Goal: Find specific page/section: Find specific page/section

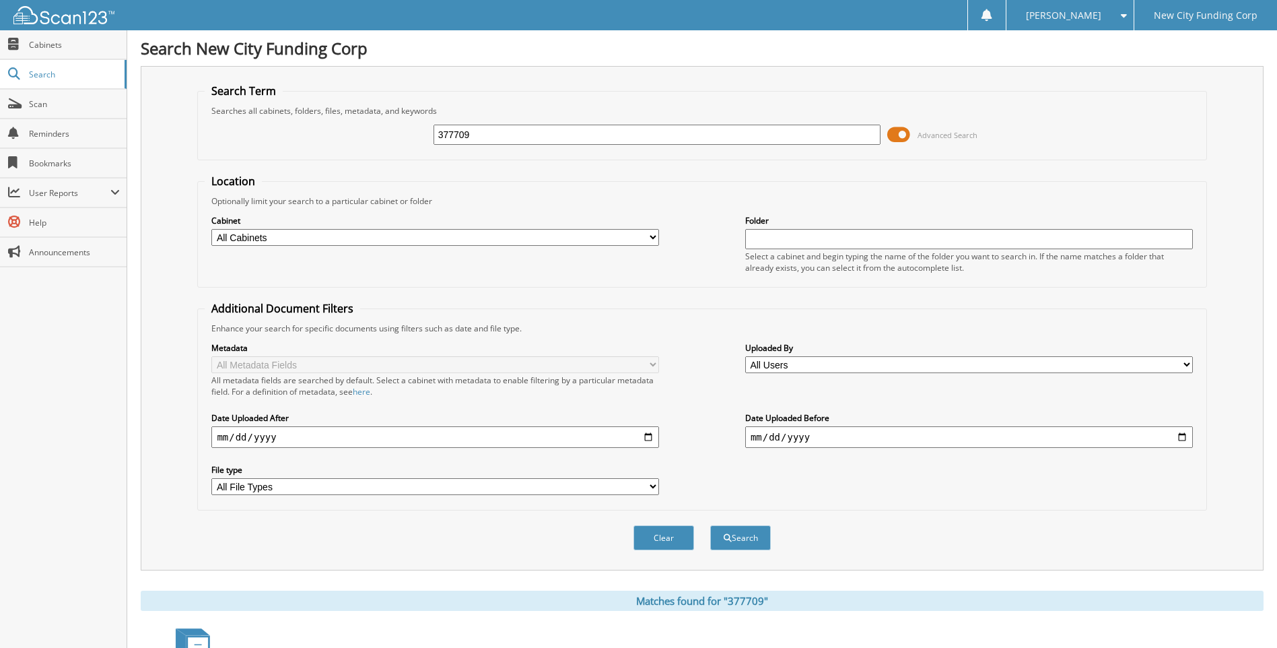
click at [490, 133] on input "377709" at bounding box center [658, 135] width 448 height 20
type input "359956"
click at [710, 525] on button "Search" at bounding box center [740, 537] width 61 height 25
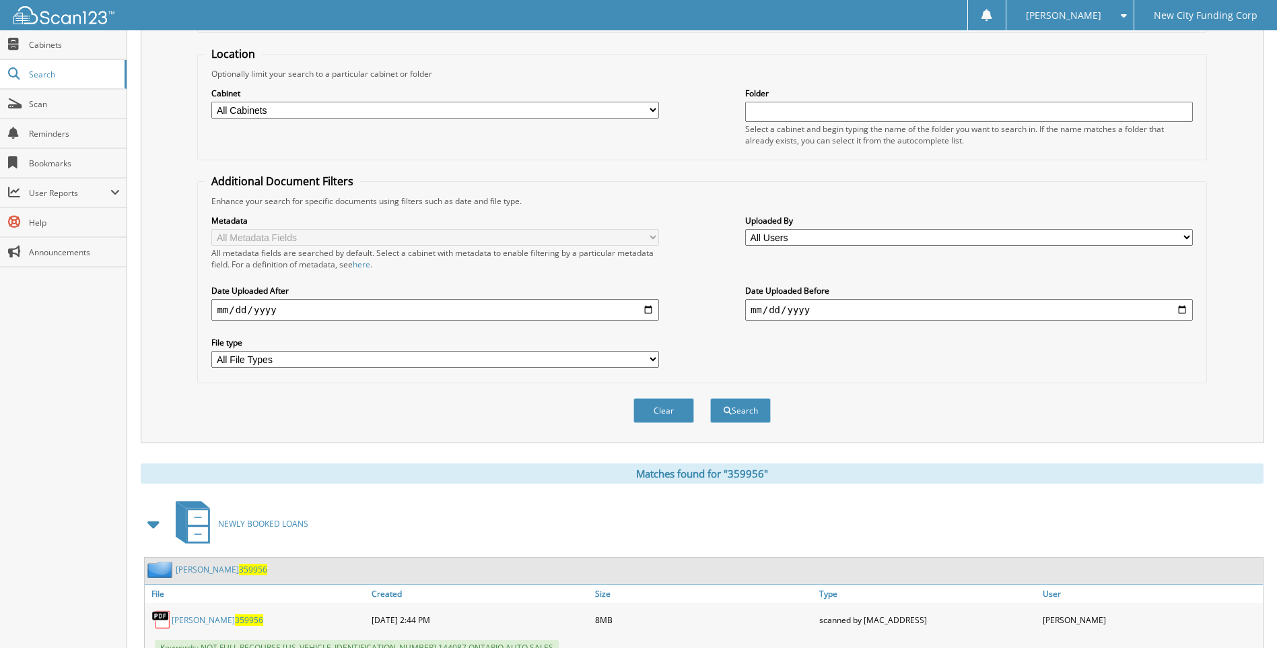
scroll to position [180, 0]
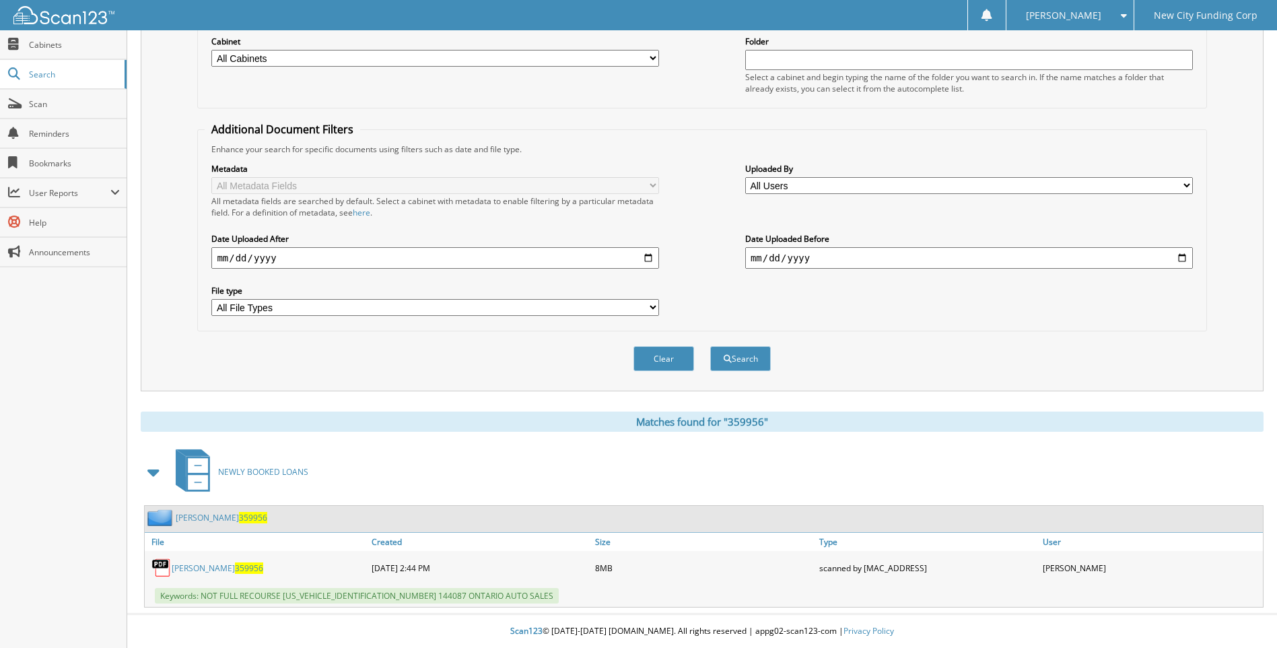
click at [229, 571] on link "[PERSON_NAME] 359956" at bounding box center [218, 567] width 92 height 11
